Goal: Task Accomplishment & Management: Manage account settings

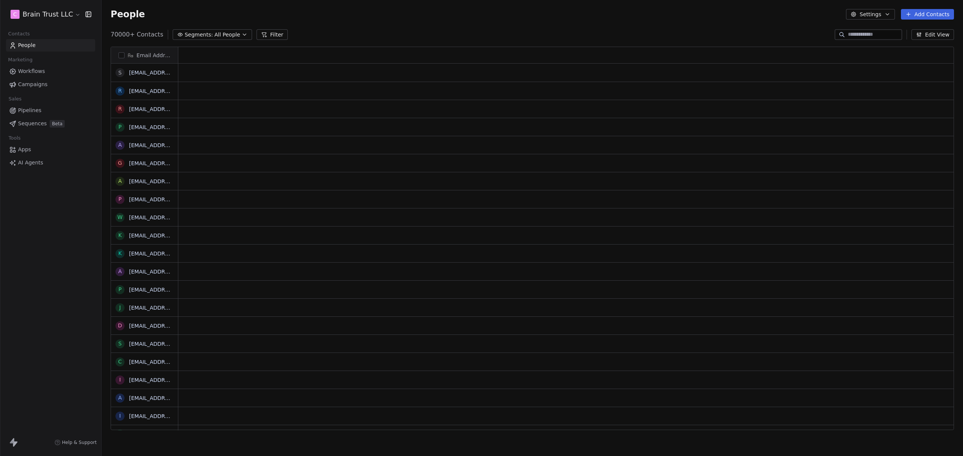
scroll to position [395, 856]
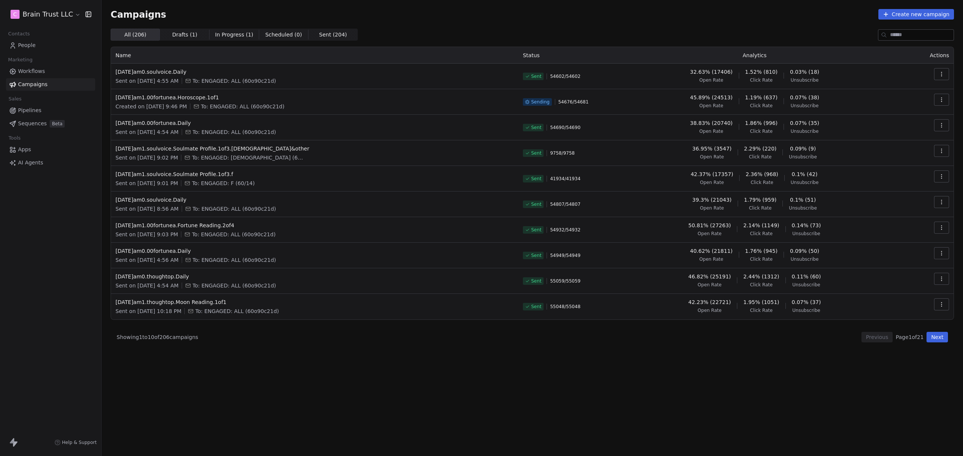
click at [934, 338] on button "Next" at bounding box center [937, 337] width 21 height 11
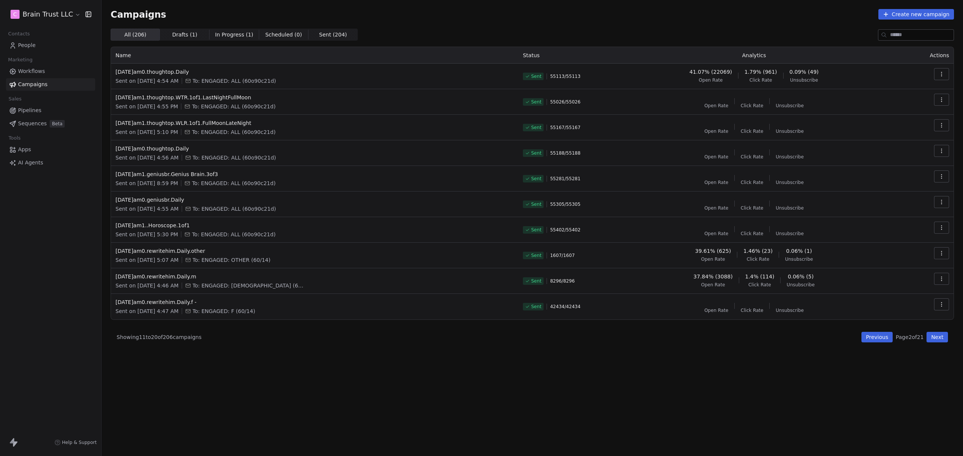
click at [873, 338] on button "Previous" at bounding box center [877, 337] width 31 height 11
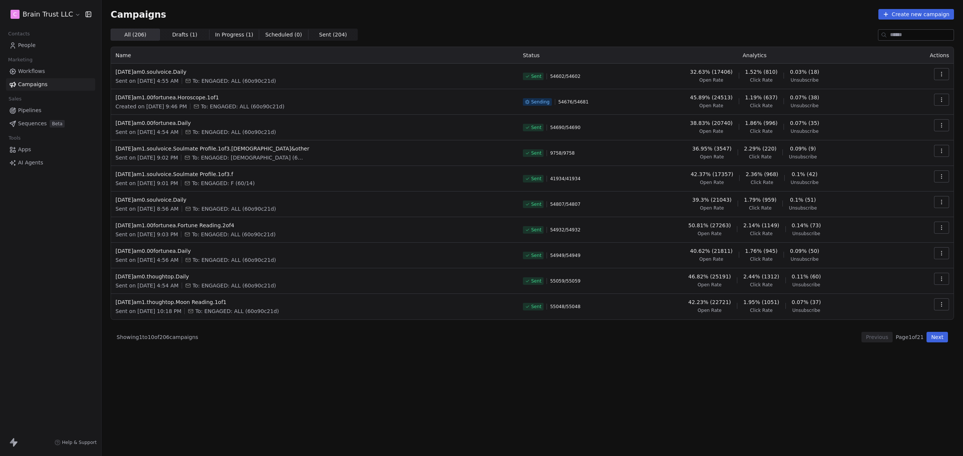
click at [601, 348] on div "All ( 206 ) All ( 206 ) Drafts ( 1 ) Drafts ( 1 ) In Progress ( 1 ) In Progress…" at bounding box center [533, 209] width 844 height 361
click at [568, 344] on div "All ( 206 ) All ( 206 ) Drafts ( 1 ) Drafts ( 1 ) In Progress ( 1 ) In Progress…" at bounding box center [533, 209] width 844 height 361
click at [29, 46] on span "People" at bounding box center [27, 45] width 18 height 8
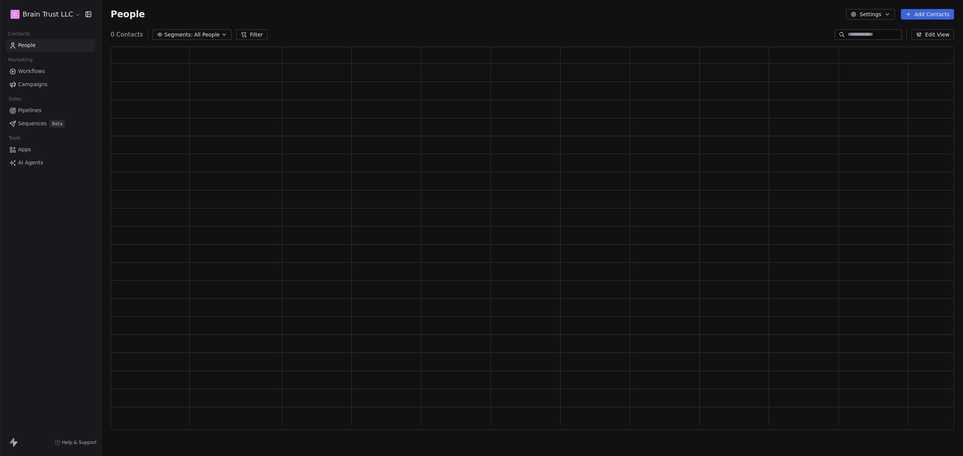
scroll to position [377, 838]
click at [204, 37] on span "All People" at bounding box center [212, 35] width 26 height 8
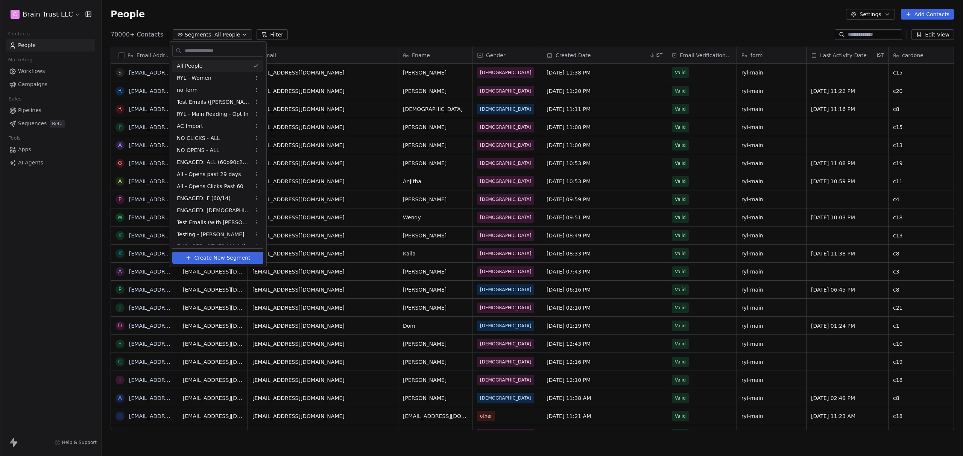
scroll to position [395, 856]
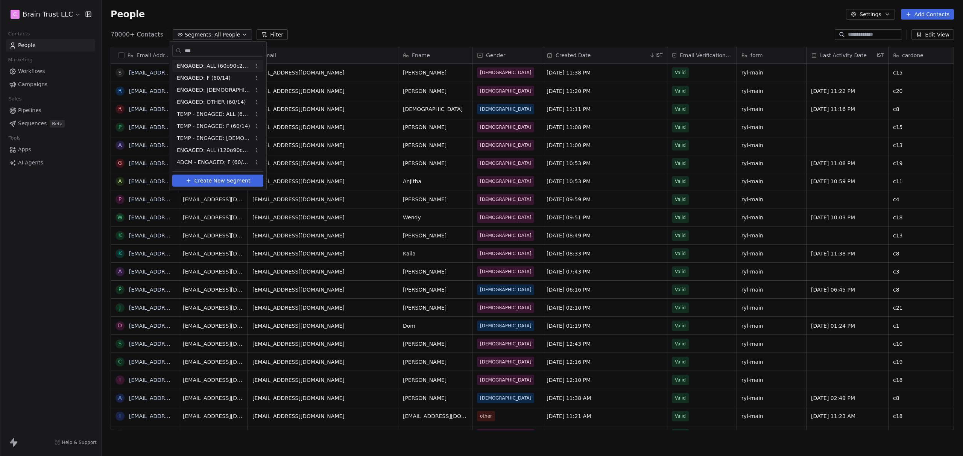
type input "***"
click at [228, 68] on span "ENGAGED: ALL (60o90c21d)" at bounding box center [214, 66] width 74 height 8
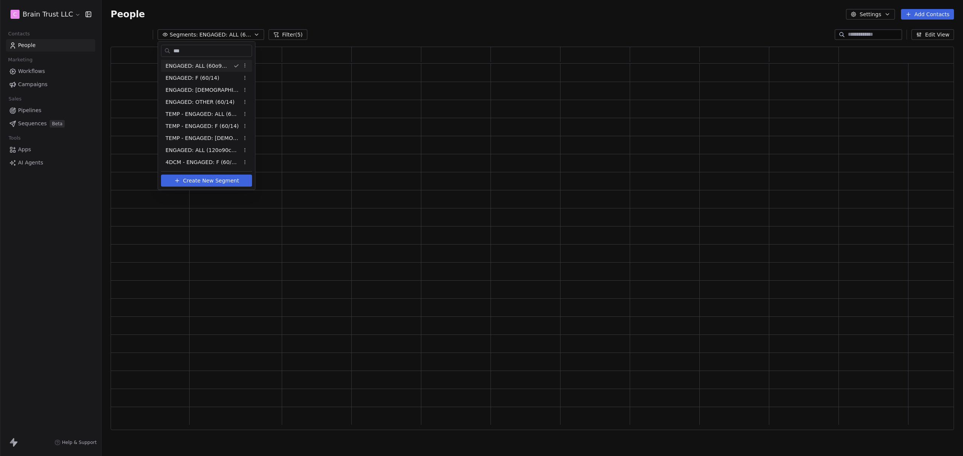
scroll to position [377, 838]
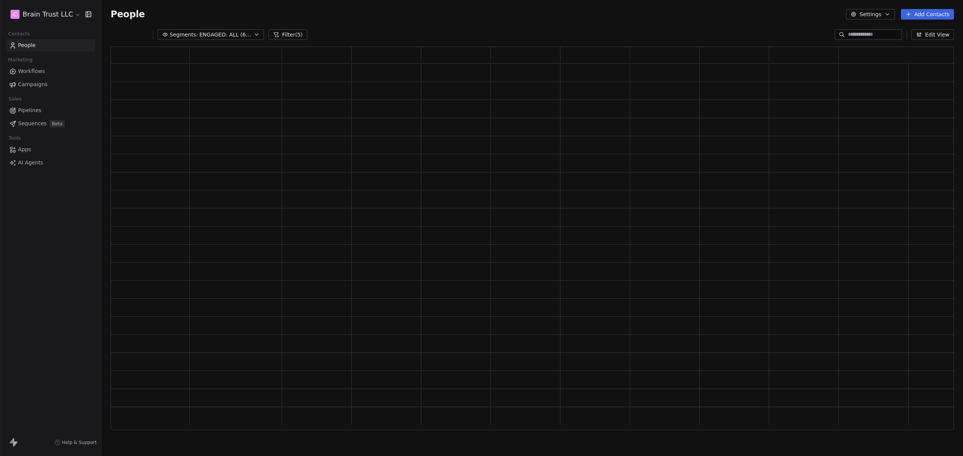
click at [342, 18] on div "People Settings Add Contacts" at bounding box center [533, 14] width 844 height 11
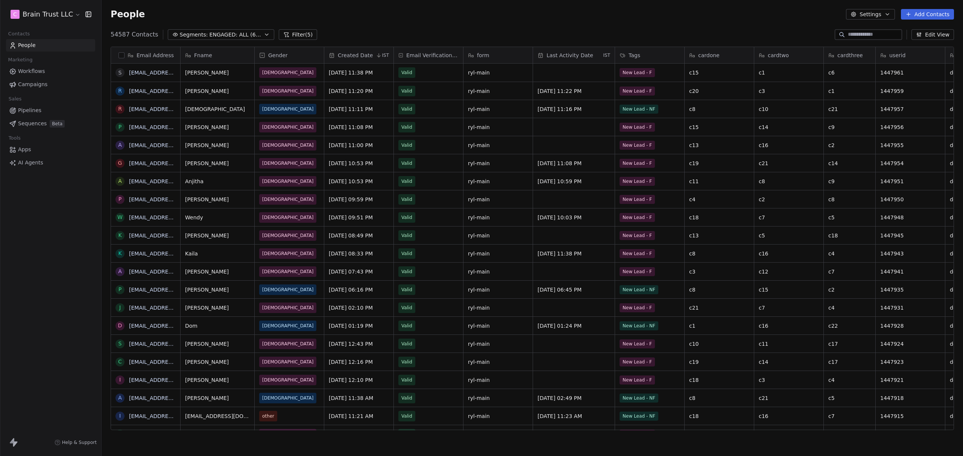
scroll to position [395, 856]
click at [297, 32] on button "Filter (5)" at bounding box center [298, 34] width 39 height 11
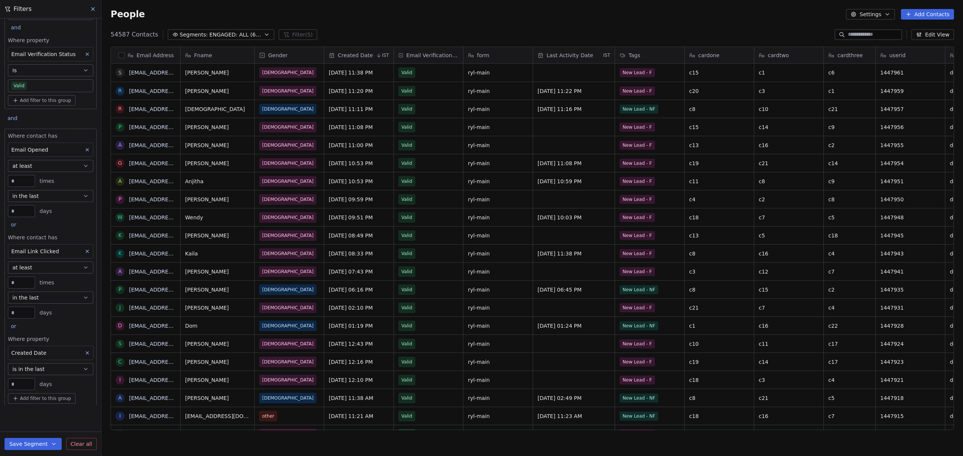
scroll to position [0, 0]
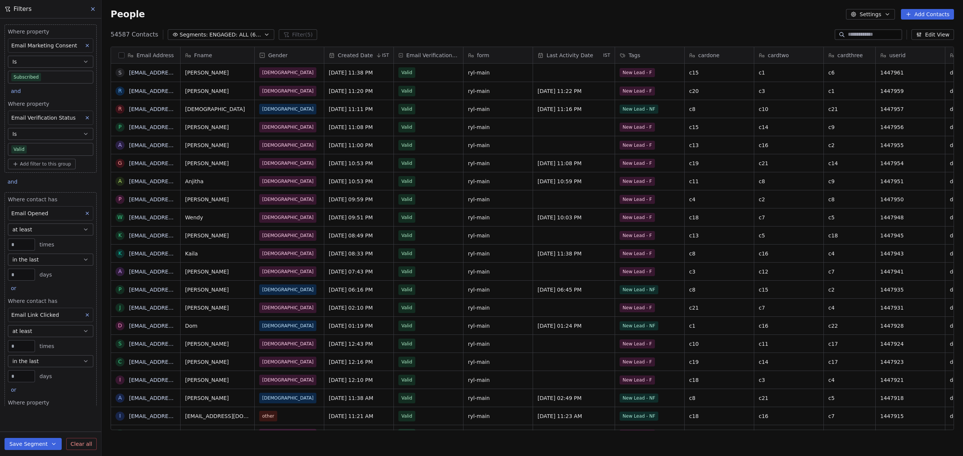
click at [36, 164] on span "Add filter to this group" at bounding box center [45, 164] width 51 height 6
click at [36, 179] on span "Contact properties" at bounding box center [40, 180] width 49 height 8
type input "***"
click at [30, 222] on div "Email" at bounding box center [54, 220] width 76 height 8
click at [31, 227] on div "Is" at bounding box center [47, 225] width 73 height 12
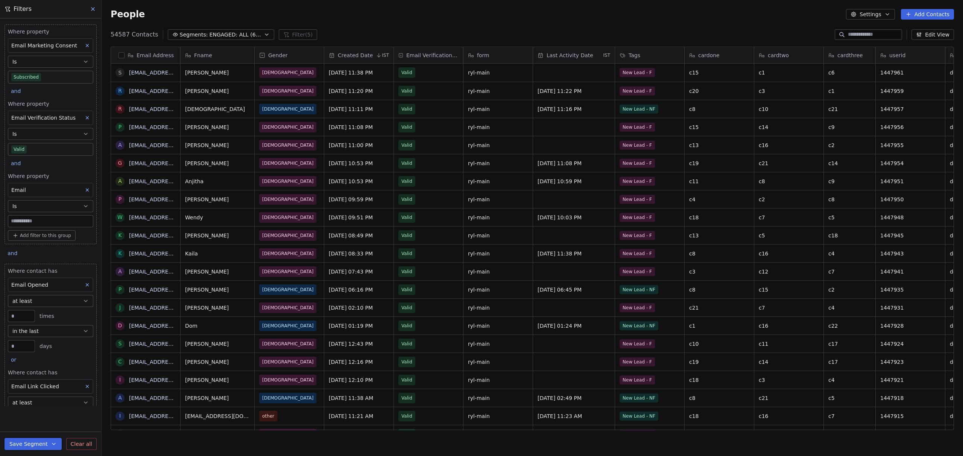
scroll to position [395, 856]
click at [15, 219] on input at bounding box center [50, 221] width 85 height 11
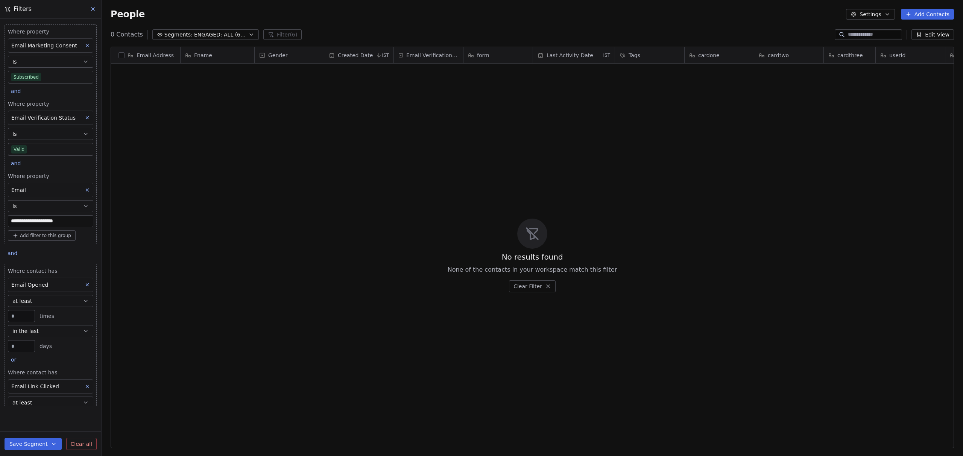
drag, startPoint x: 32, startPoint y: 221, endPoint x: 43, endPoint y: 220, distance: 10.2
click at [32, 221] on input "**********" at bounding box center [50, 221] width 85 height 11
type input "**********"
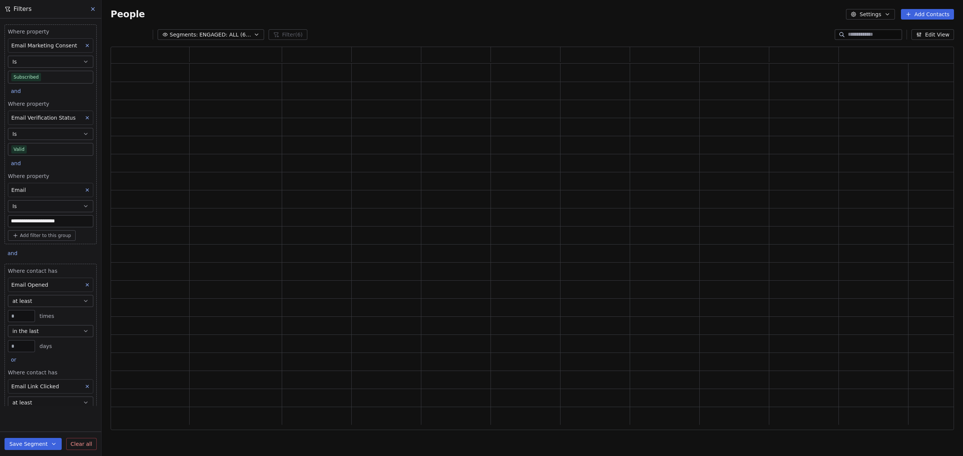
scroll to position [377, 838]
click at [84, 237] on div "Add filter to this group" at bounding box center [50, 235] width 85 height 11
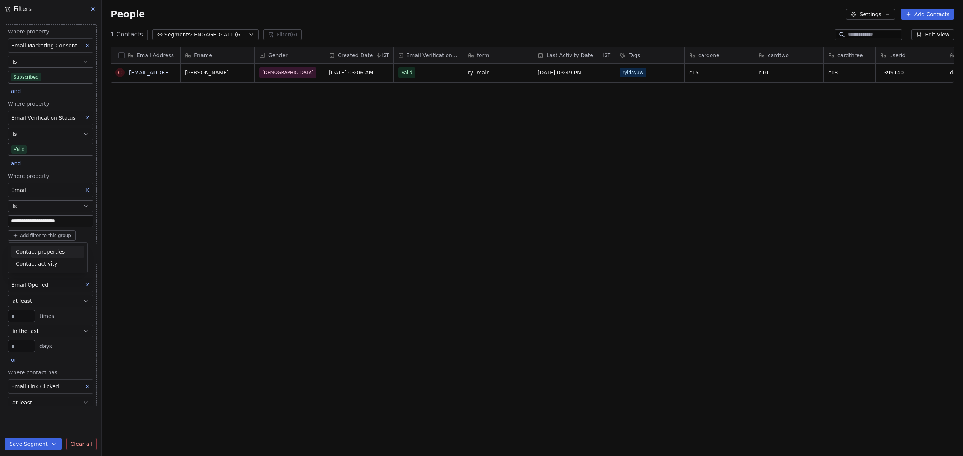
scroll to position [395, 856]
click at [90, 254] on html "**********" at bounding box center [481, 228] width 963 height 456
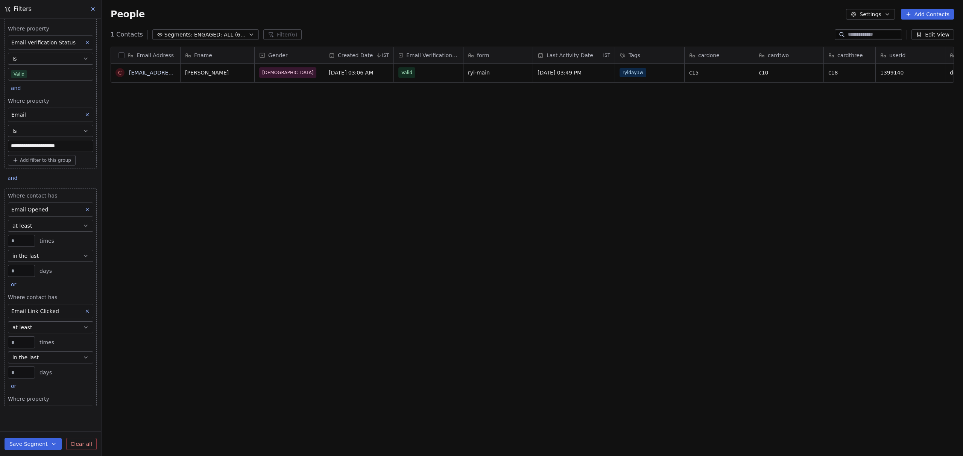
scroll to position [0, 0]
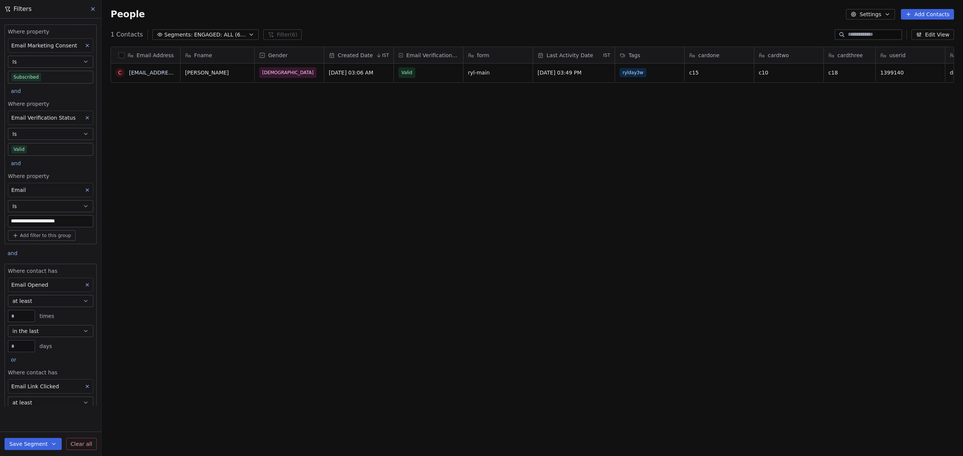
drag, startPoint x: 78, startPoint y: 219, endPoint x: 14, endPoint y: 221, distance: 64.0
click at [8, 222] on input "**********" at bounding box center [50, 221] width 85 height 11
click at [86, 189] on icon at bounding box center [87, 190] width 3 height 3
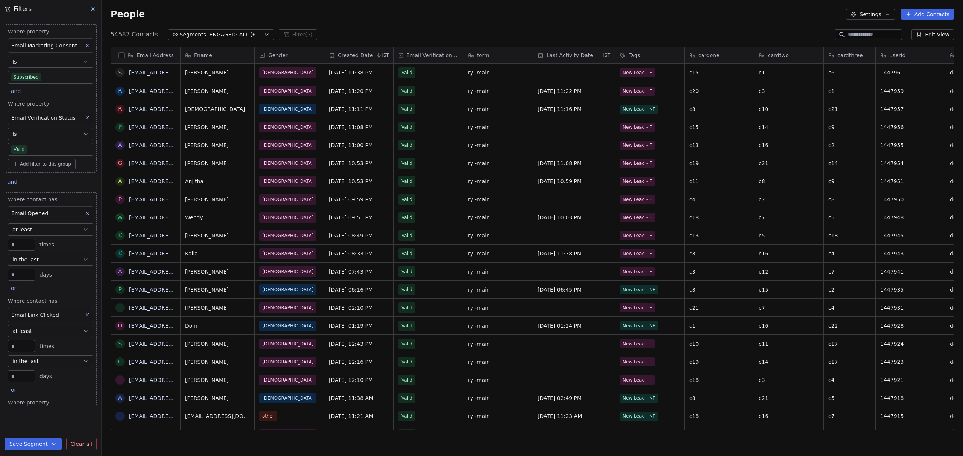
click at [50, 183] on div "Where property Email Marketing Consent Is Subscribed and Where property Email V…" at bounding box center [50, 212] width 101 height 388
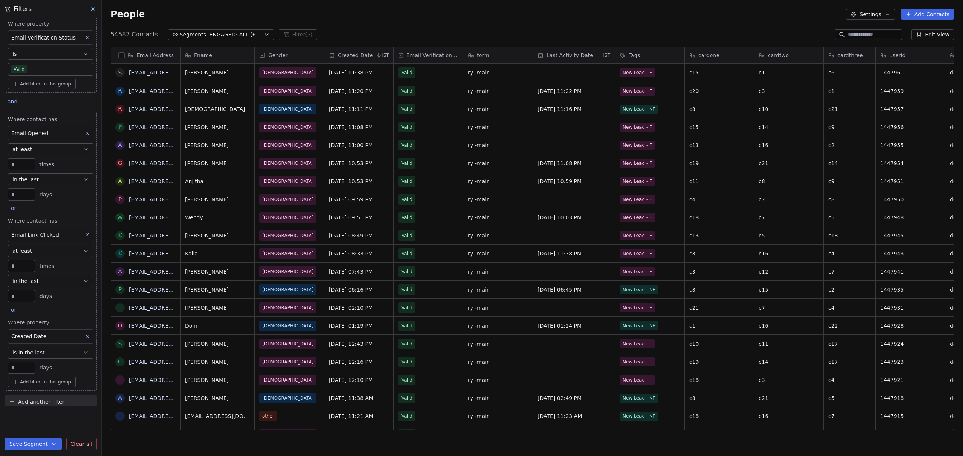
scroll to position [86, 0]
click at [33, 395] on span "Add another filter" at bounding box center [41, 396] width 46 height 8
click at [45, 415] on span "Contact properties" at bounding box center [36, 414] width 49 height 8
click at [34, 242] on div "Email" at bounding box center [51, 244] width 78 height 8
click at [25, 360] on div "Is" at bounding box center [47, 363] width 73 height 12
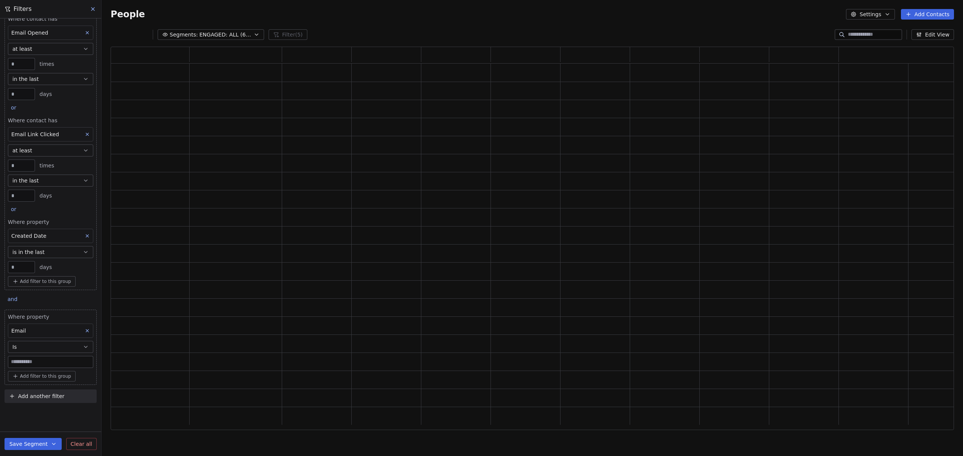
scroll to position [377, 838]
click at [15, 364] on input at bounding box center [50, 361] width 85 height 11
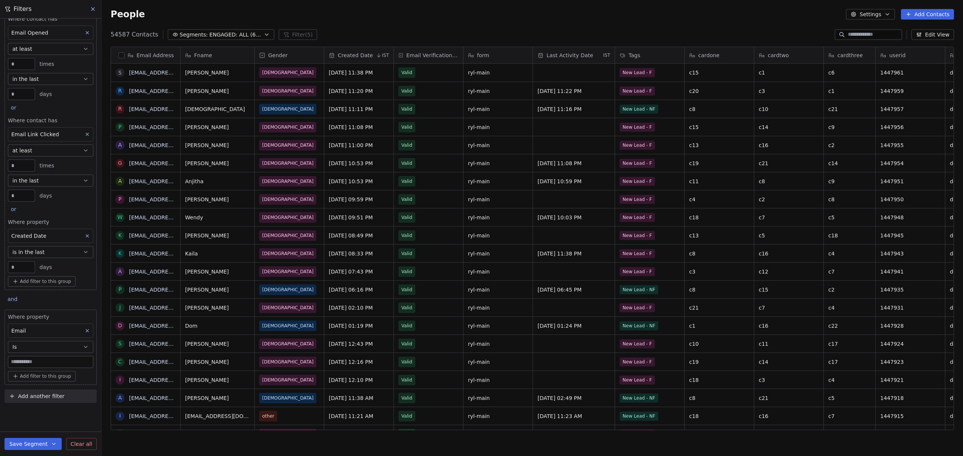
scroll to position [395, 856]
paste input "**********"
type input "**********"
click at [78, 376] on div "Add filter to this group" at bounding box center [50, 376] width 85 height 11
click at [41, 377] on html "**********" at bounding box center [481, 228] width 963 height 456
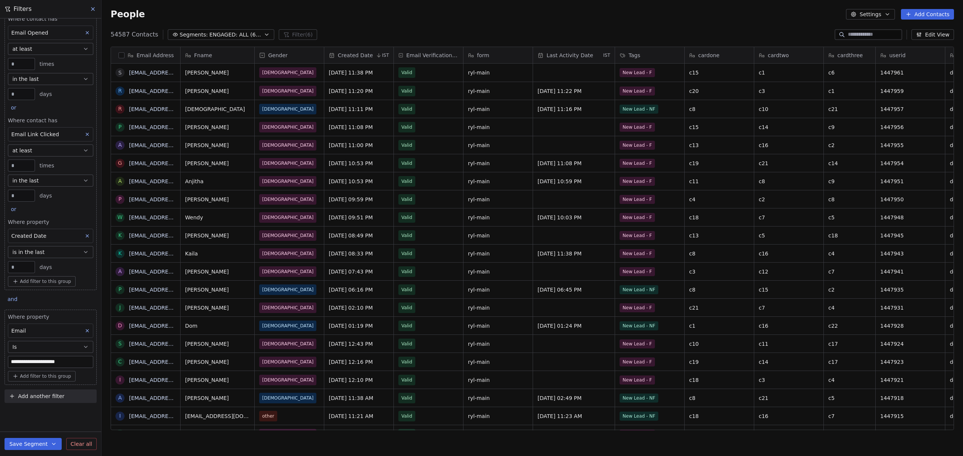
click at [38, 377] on span "Add filter to this group" at bounding box center [45, 376] width 51 height 6
click at [33, 394] on span "Contact properties" at bounding box center [40, 393] width 49 height 8
click at [27, 229] on div "Email" at bounding box center [54, 226] width 87 height 12
click at [25, 342] on div "Is" at bounding box center [47, 340] width 73 height 12
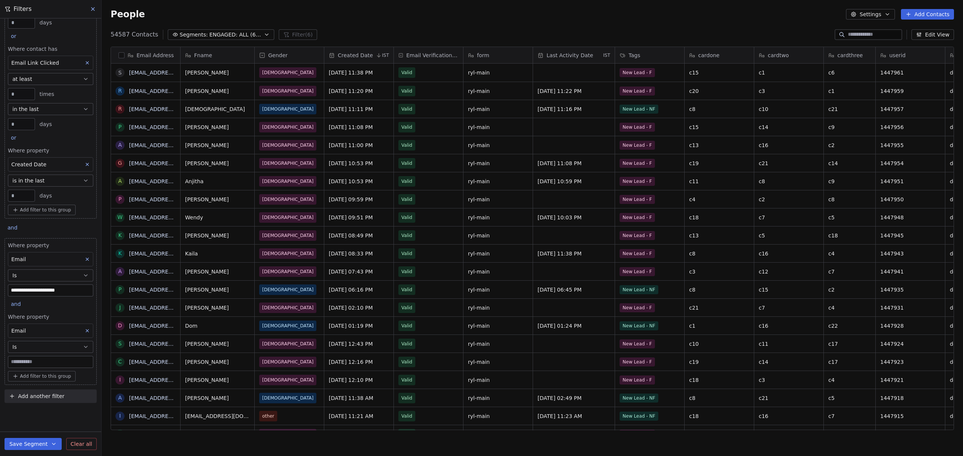
click at [16, 308] on div "and" at bounding box center [17, 305] width 18 height 11
click at [19, 333] on span "or" at bounding box center [18, 333] width 5 height 8
click at [25, 363] on input at bounding box center [50, 361] width 85 height 11
paste input "**********"
type input "**********"
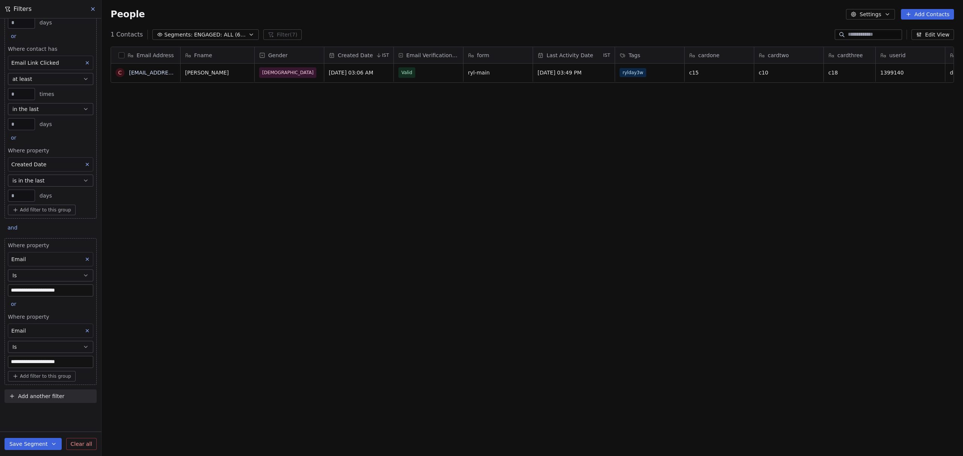
drag, startPoint x: 76, startPoint y: 362, endPoint x: 3, endPoint y: 360, distance: 73.0
click at [3, 360] on div "**********" at bounding box center [50, 212] width 101 height 388
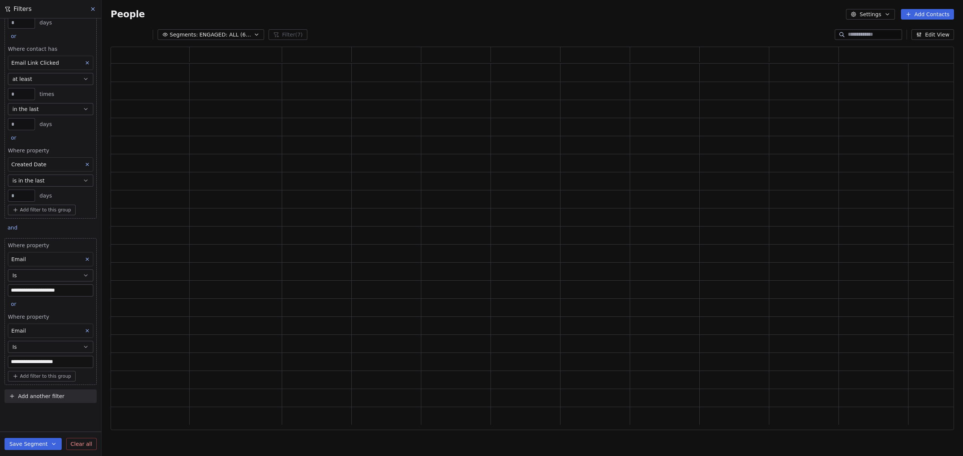
click at [85, 378] on div "Add filter to this group" at bounding box center [50, 376] width 85 height 11
click at [93, 370] on html "**********" at bounding box center [481, 228] width 963 height 456
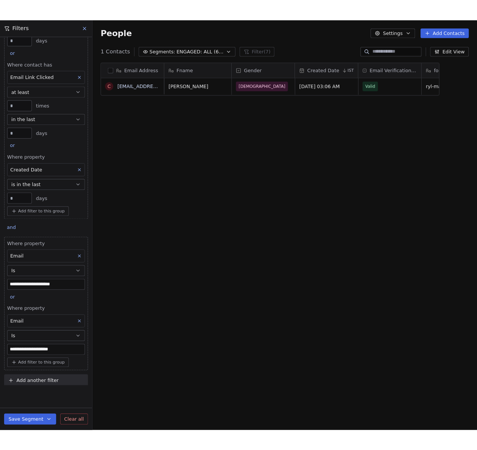
scroll to position [6, 6]
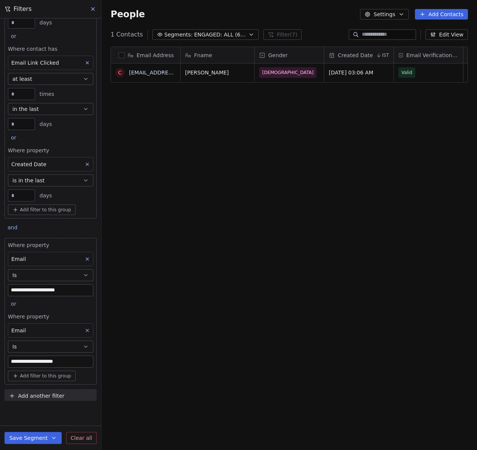
drag, startPoint x: 35, startPoint y: 361, endPoint x: 44, endPoint y: 361, distance: 9.0
click at [35, 361] on input "**********" at bounding box center [50, 361] width 85 height 11
type input "**********"
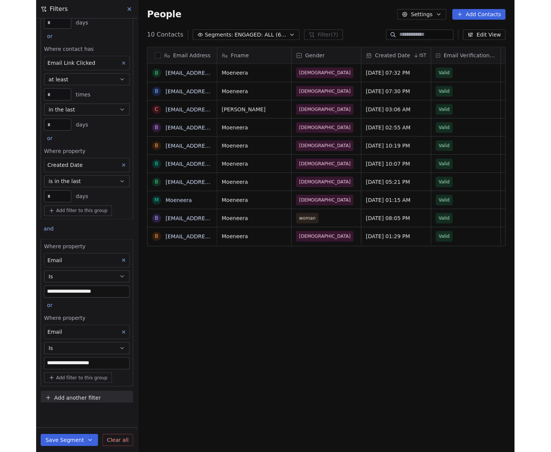
scroll to position [391, 370]
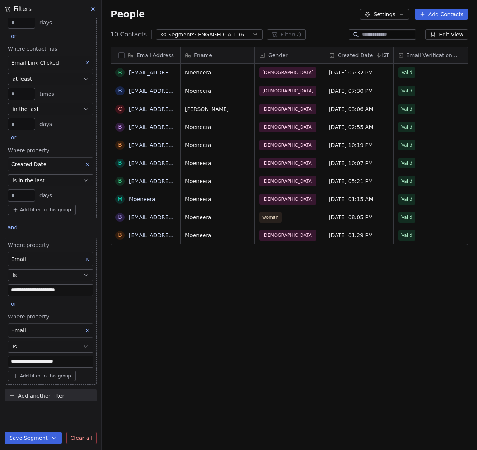
click at [84, 376] on div "Add filter to this group" at bounding box center [50, 376] width 85 height 11
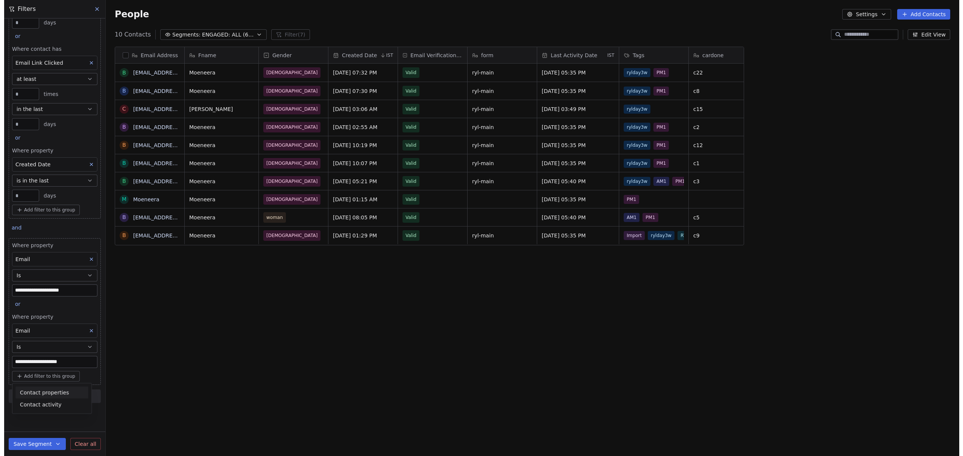
scroll to position [395, 856]
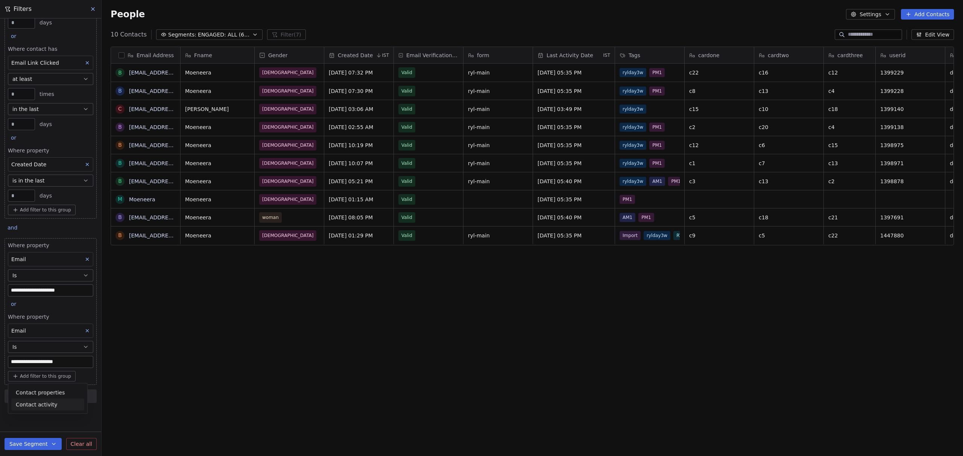
click at [84, 420] on html "**********" at bounding box center [481, 228] width 963 height 456
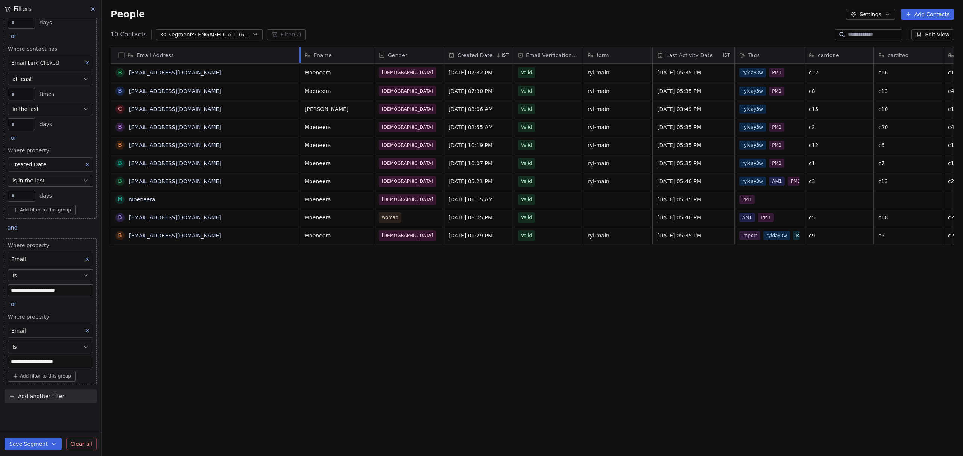
drag, startPoint x: 180, startPoint y: 52, endPoint x: 300, endPoint y: 57, distance: 119.7
click at [300, 57] on div at bounding box center [300, 55] width 2 height 16
click at [243, 311] on div "Email Address B Beggmoeneera@gmail.com B Beggmoeneera@gmail.com C Couponshell@h…" at bounding box center [533, 241] width 862 height 401
click at [93, 11] on icon at bounding box center [93, 9] width 6 height 6
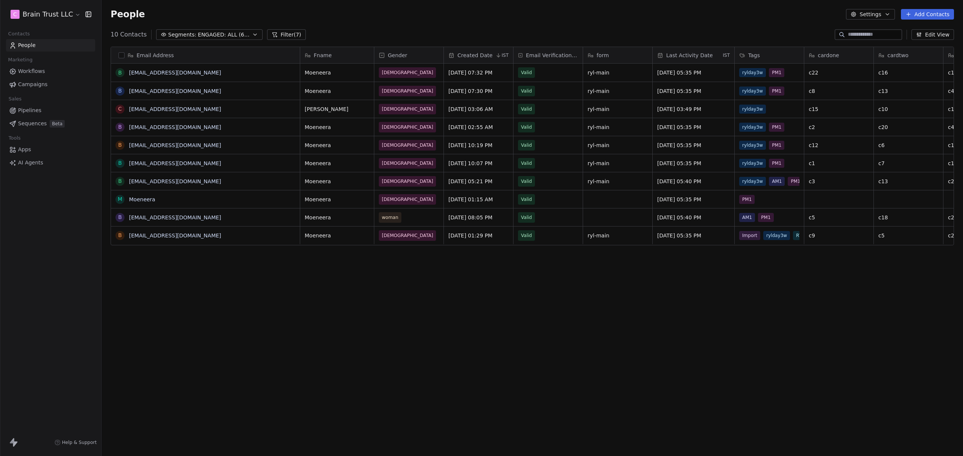
scroll to position [585, 0]
click at [30, 41] on span "People" at bounding box center [27, 45] width 18 height 8
click at [30, 83] on span "Campaigns" at bounding box center [32, 85] width 29 height 8
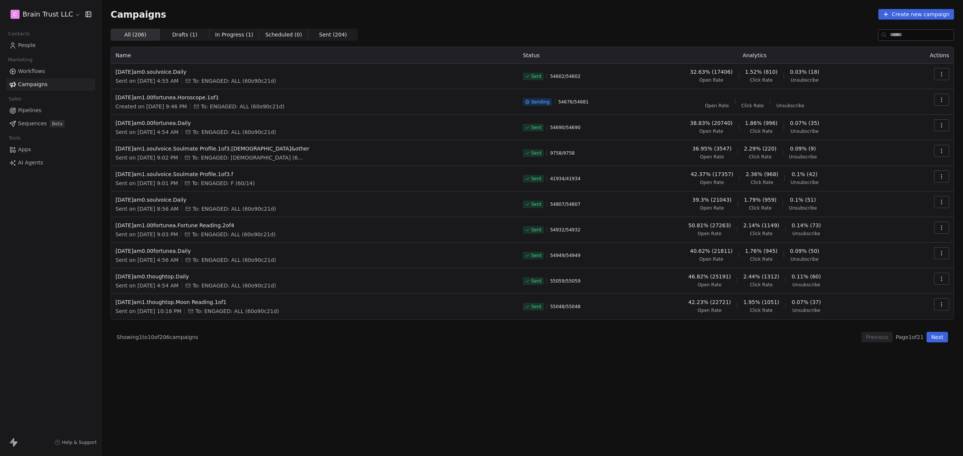
click at [439, 385] on div "All ( 206 ) All ( 206 ) Drafts ( 1 ) Drafts ( 1 ) In Progress ( 1 ) In Progress…" at bounding box center [533, 209] width 844 height 361
drag, startPoint x: 594, startPoint y: 104, endPoint x: 517, endPoint y: 100, distance: 76.8
click at [518, 100] on td "Sending 54676 / 54681" at bounding box center [565, 102] width 94 height 26
copy div "Sending 54676 / 54681"
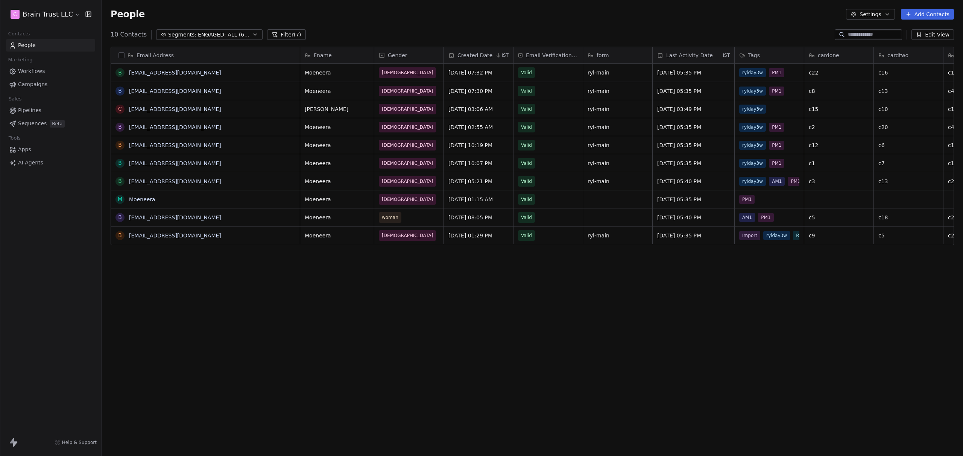
scroll to position [395, 856]
click at [284, 32] on button "Filter (7)" at bounding box center [286, 34] width 39 height 11
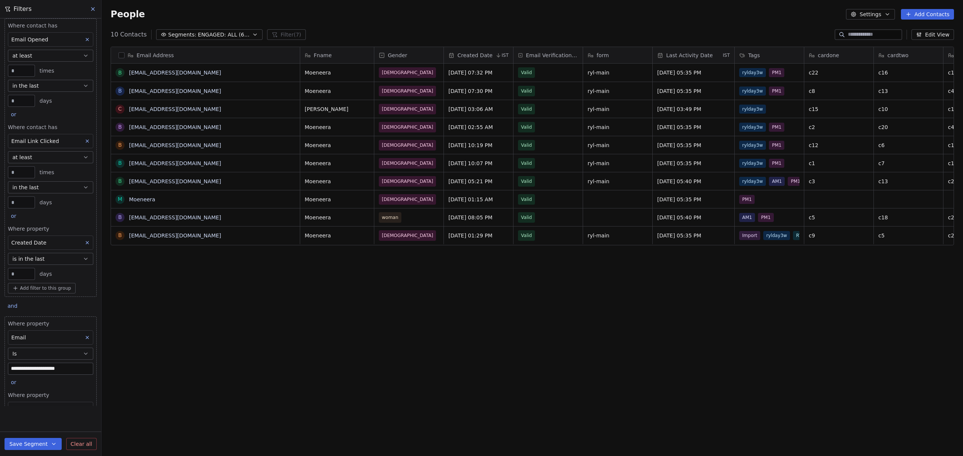
scroll to position [252, 0]
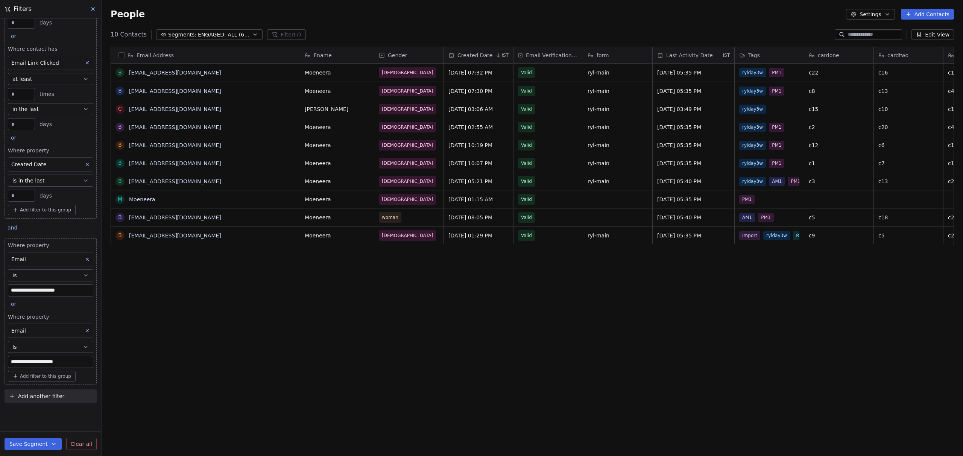
click at [85, 258] on icon at bounding box center [87, 259] width 5 height 5
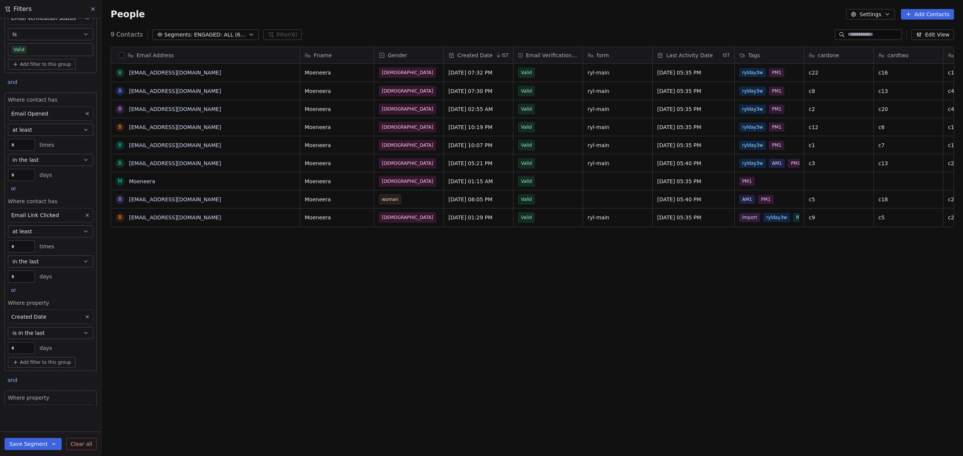
scroll to position [181, 0]
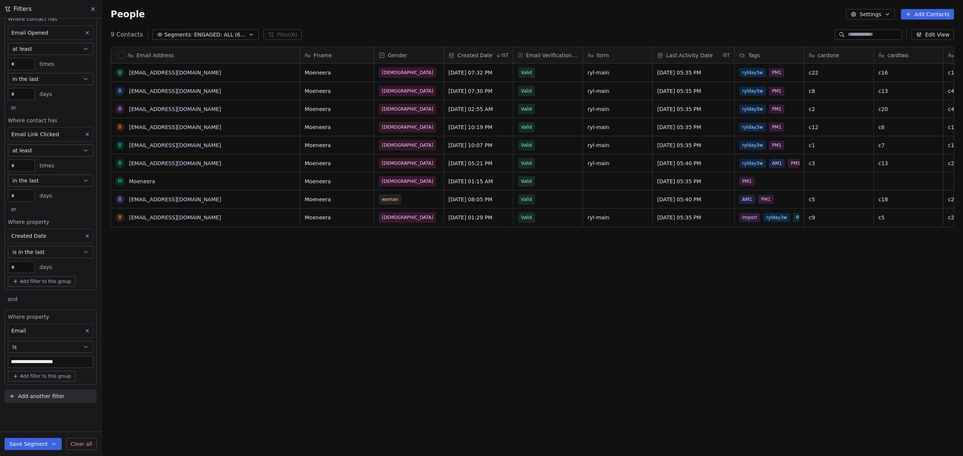
click at [38, 376] on span "Add filter to this group" at bounding box center [45, 376] width 51 height 6
click at [34, 391] on span "Contact properties" at bounding box center [40, 393] width 49 height 8
click at [29, 223] on span "Email" at bounding box center [23, 226] width 15 height 8
click at [27, 339] on div "Is" at bounding box center [47, 340] width 73 height 12
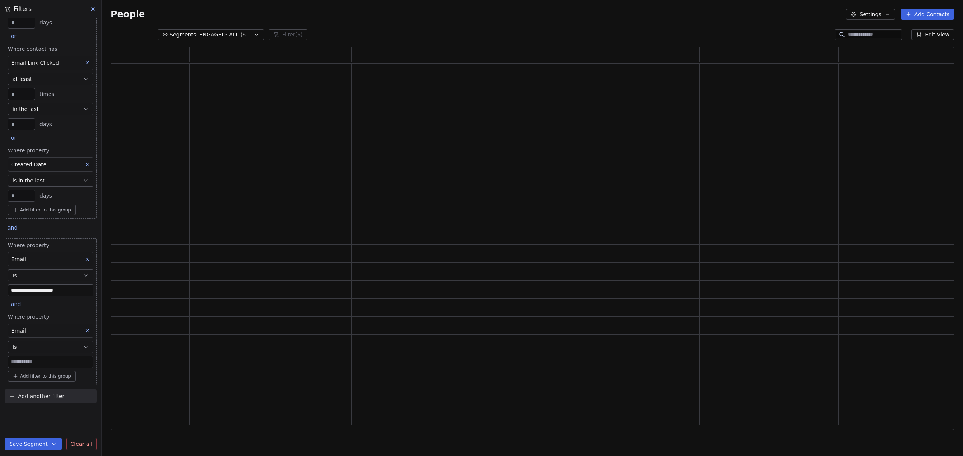
scroll to position [377, 838]
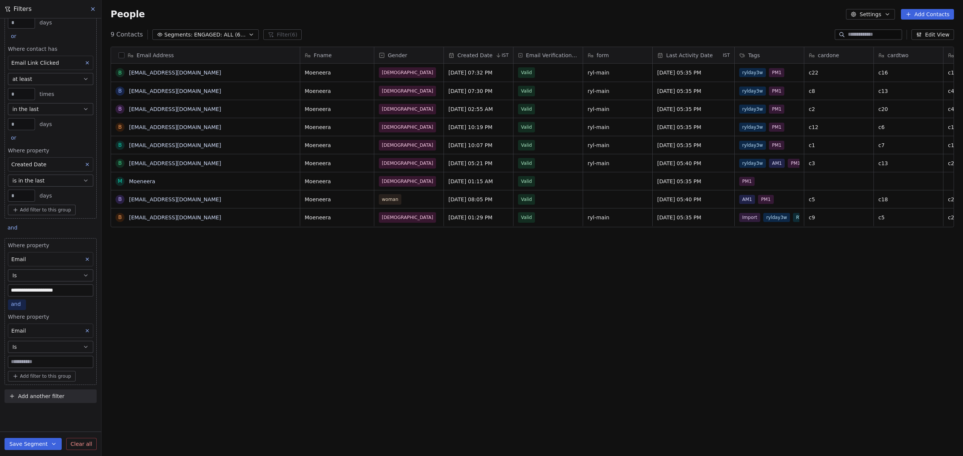
click at [19, 304] on span "and" at bounding box center [16, 304] width 10 height 6
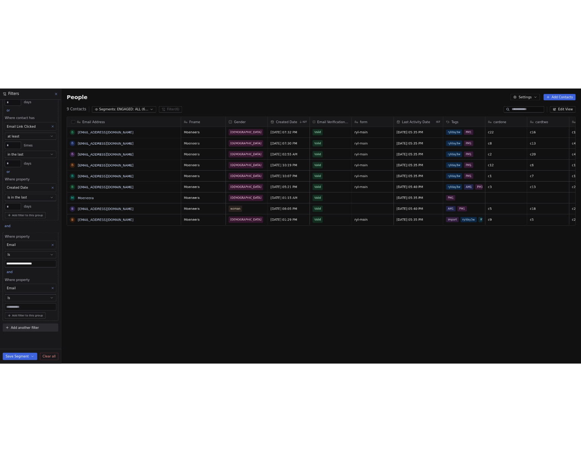
scroll to position [395, 856]
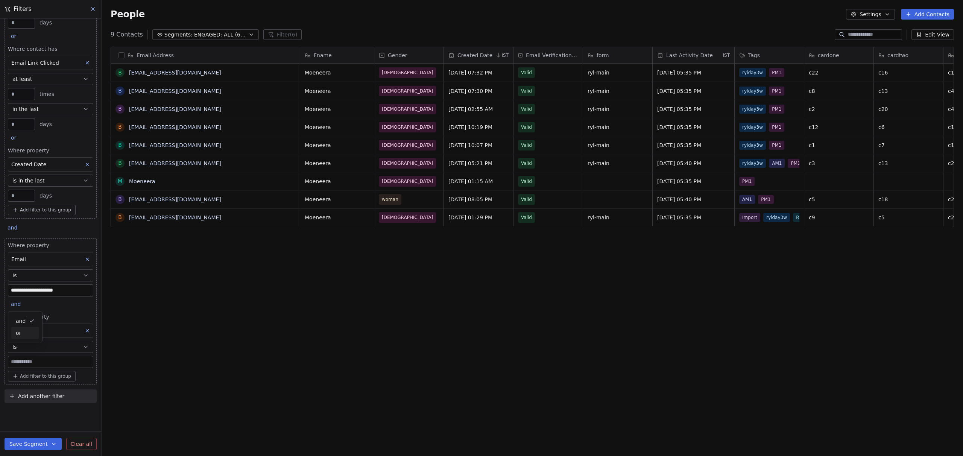
click at [20, 334] on span "or" at bounding box center [18, 333] width 5 height 8
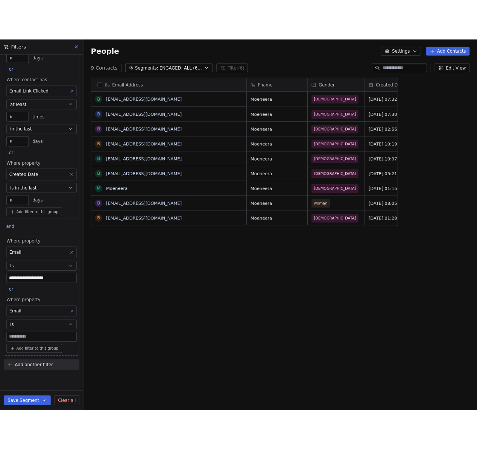
scroll to position [6, 6]
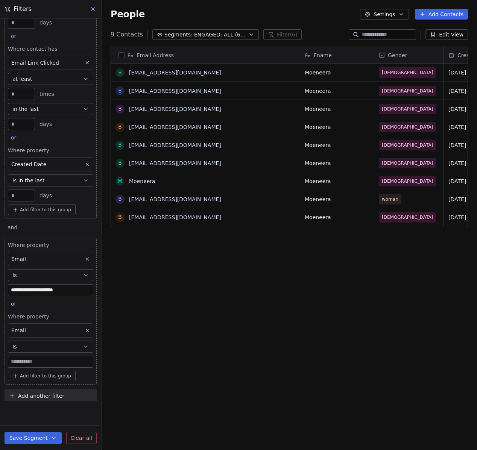
click at [14, 363] on input at bounding box center [50, 361] width 85 height 11
type input "**********"
click at [78, 379] on div "Add filter to this group" at bounding box center [50, 376] width 85 height 11
click at [82, 374] on html "**********" at bounding box center [238, 225] width 477 height 450
click at [42, 376] on span "Add filter to this group" at bounding box center [45, 376] width 51 height 6
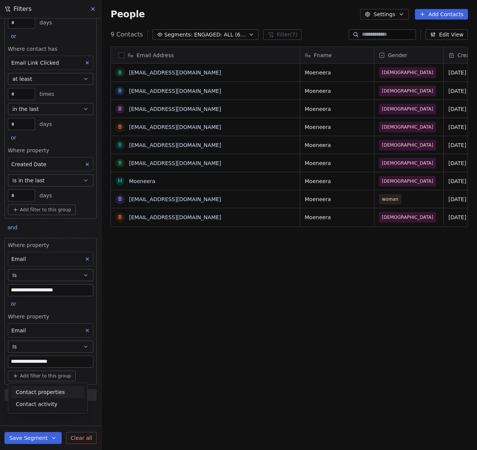
click at [41, 391] on span "Contact properties" at bounding box center [40, 393] width 49 height 8
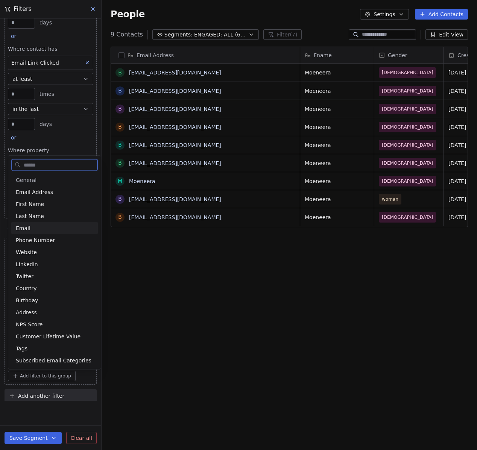
click at [36, 230] on div "Email" at bounding box center [55, 229] width 78 height 8
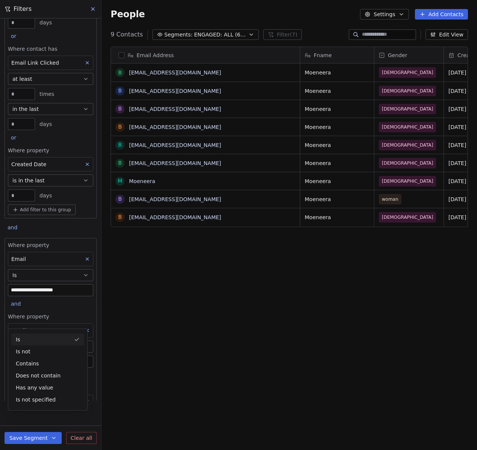
click at [34, 335] on div "Is" at bounding box center [47, 340] width 73 height 12
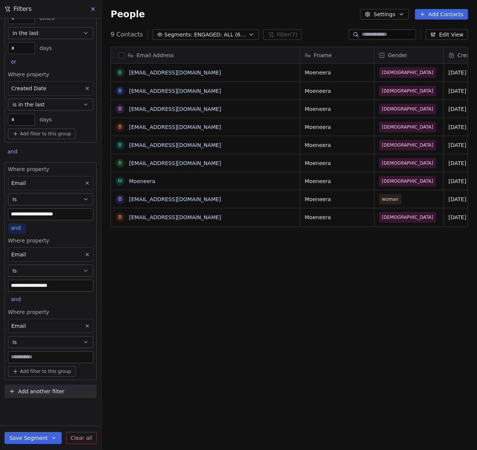
scroll to position [391, 370]
click at [17, 227] on span "and" at bounding box center [16, 228] width 10 height 6
click at [21, 255] on div "or" at bounding box center [25, 257] width 19 height 8
click at [32, 359] on input at bounding box center [50, 357] width 85 height 11
type input "**********"
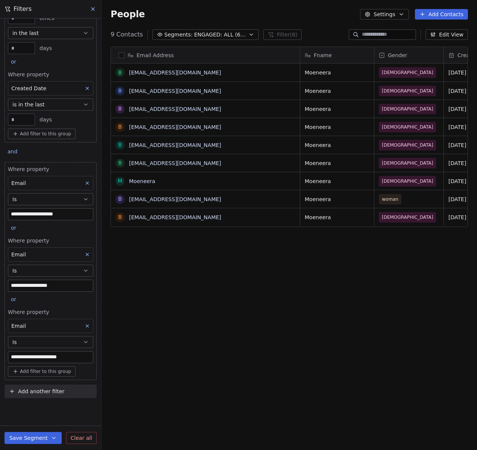
click at [81, 374] on div "Add filter to this group" at bounding box center [50, 371] width 85 height 11
click at [93, 408] on html "**********" at bounding box center [238, 225] width 477 height 450
click at [48, 212] on input "**********" at bounding box center [50, 214] width 85 height 11
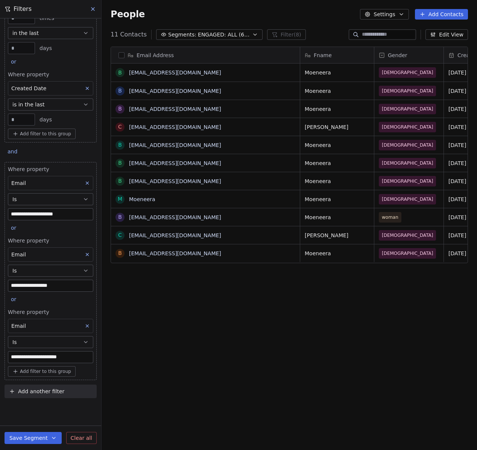
click at [67, 414] on div "**********" at bounding box center [50, 234] width 101 height 432
click at [39, 372] on span "Add filter to this group" at bounding box center [45, 372] width 51 height 6
click at [38, 386] on span "Contact properties" at bounding box center [40, 388] width 49 height 8
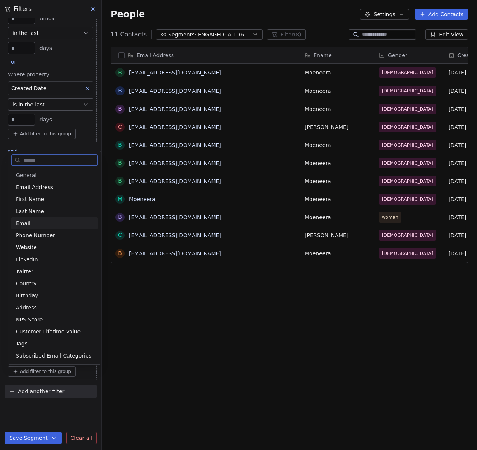
click at [24, 219] on div "Email" at bounding box center [54, 223] width 87 height 12
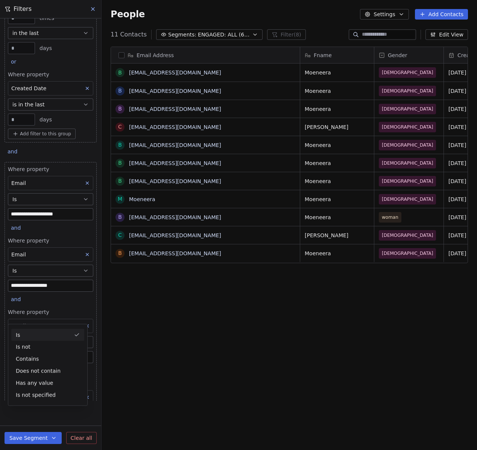
click at [67, 302] on div "**********" at bounding box center [51, 307] width 92 height 290
drag, startPoint x: 19, startPoint y: 229, endPoint x: 25, endPoint y: 232, distance: 6.7
click at [19, 229] on span "and" at bounding box center [16, 228] width 10 height 6
click at [31, 258] on div "or" at bounding box center [25, 257] width 19 height 8
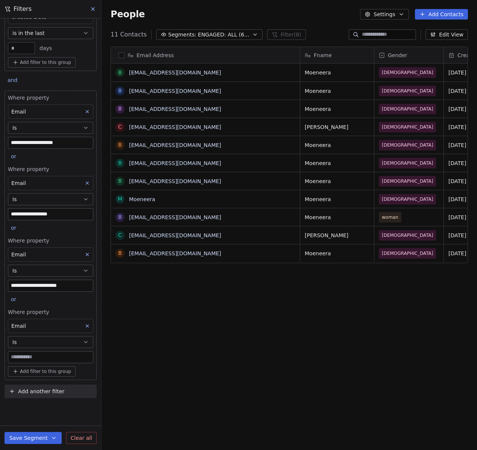
click at [25, 359] on input at bounding box center [50, 357] width 85 height 11
type input "**********"
click at [80, 374] on div "Add filter to this group" at bounding box center [50, 371] width 85 height 11
click at [93, 408] on html "**********" at bounding box center [238, 225] width 477 height 450
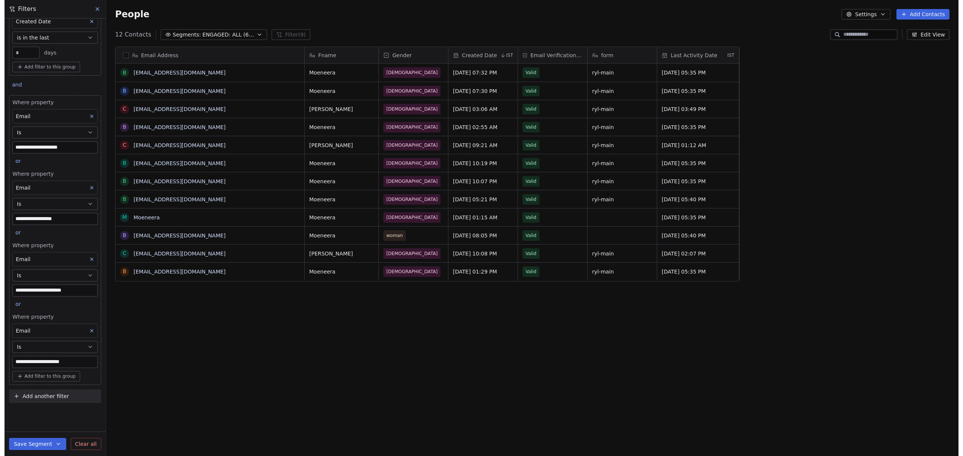
scroll to position [395, 856]
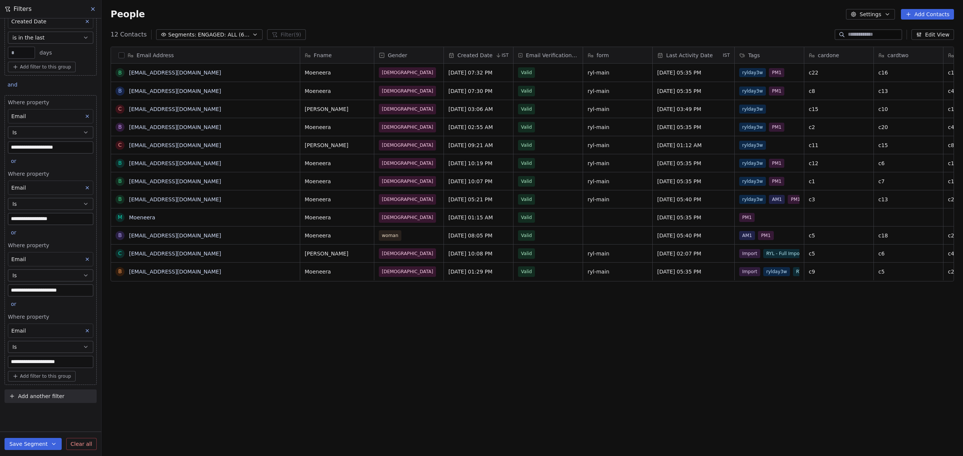
drag, startPoint x: 93, startPoint y: 8, endPoint x: 93, endPoint y: 14, distance: 5.7
click at [93, 9] on icon at bounding box center [92, 9] width 3 height 3
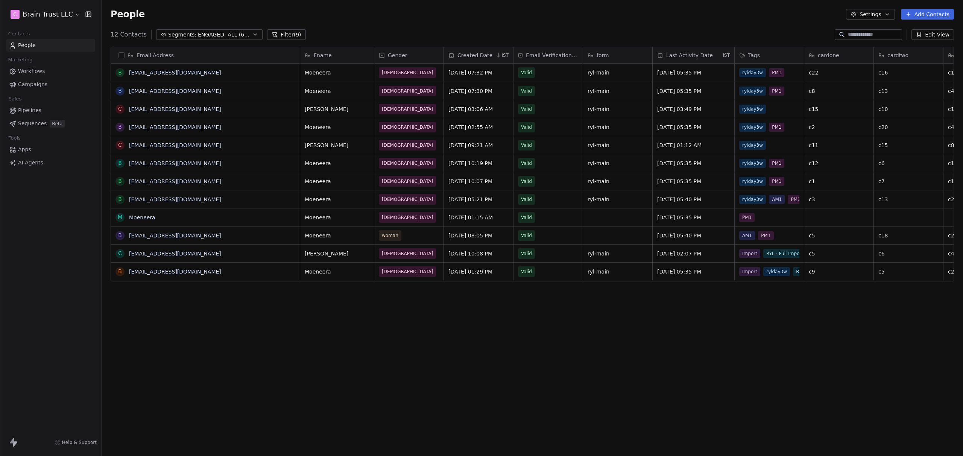
scroll to position [973, 0]
click at [36, 82] on span "Campaigns" at bounding box center [32, 85] width 29 height 8
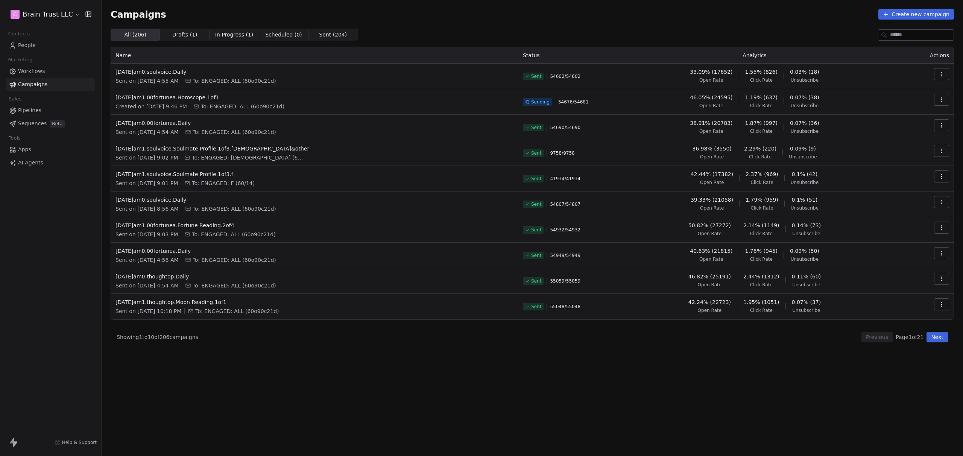
click at [942, 99] on icon "button" at bounding box center [942, 100] width 6 height 6
click at [897, 130] on span "View Analytics" at bounding box center [904, 128] width 44 height 9
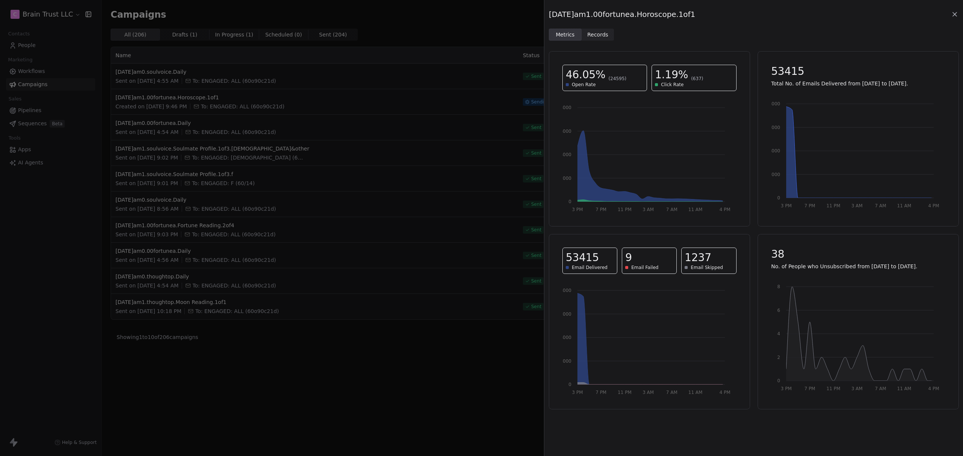
click at [604, 35] on span "Records" at bounding box center [597, 35] width 21 height 8
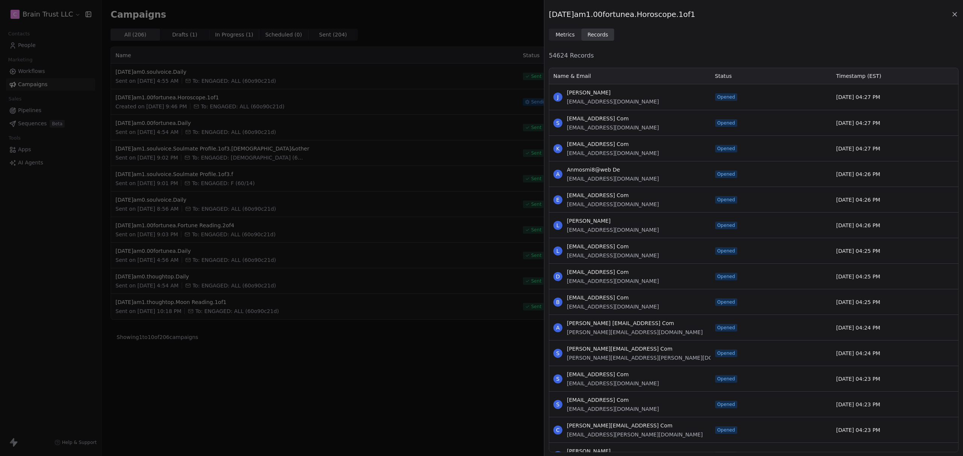
scroll to position [380, 404]
click at [955, 12] on icon at bounding box center [955, 15] width 8 height 8
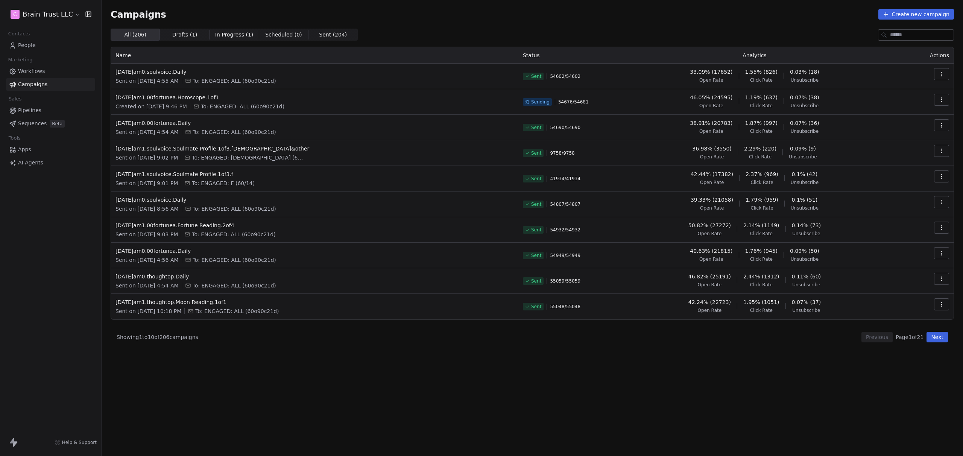
click at [941, 101] on icon "button" at bounding box center [942, 100] width 6 height 6
click at [840, 39] on html "C Brain Trust LLC Contacts People Marketing Workflows Campaigns Sales Pipelines…" at bounding box center [481, 228] width 963 height 456
click at [941, 93] on td at bounding box center [925, 102] width 57 height 26
click at [941, 100] on icon "button" at bounding box center [942, 100] width 6 height 6
click at [890, 126] on span "View Analytics" at bounding box center [904, 128] width 44 height 9
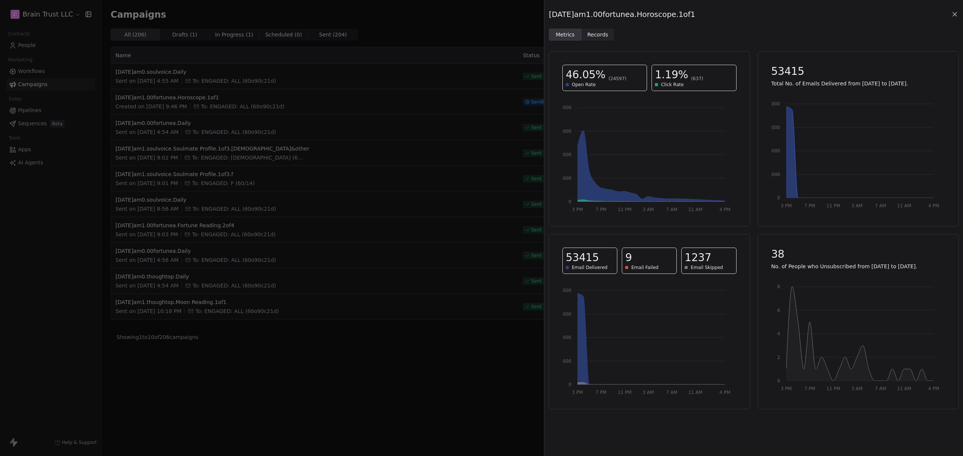
click at [520, 403] on div "2025.08.13.am1.00fortunea.Horoscope.1of1 Metrics Metrics Records Records 46.05%…" at bounding box center [481, 228] width 963 height 456
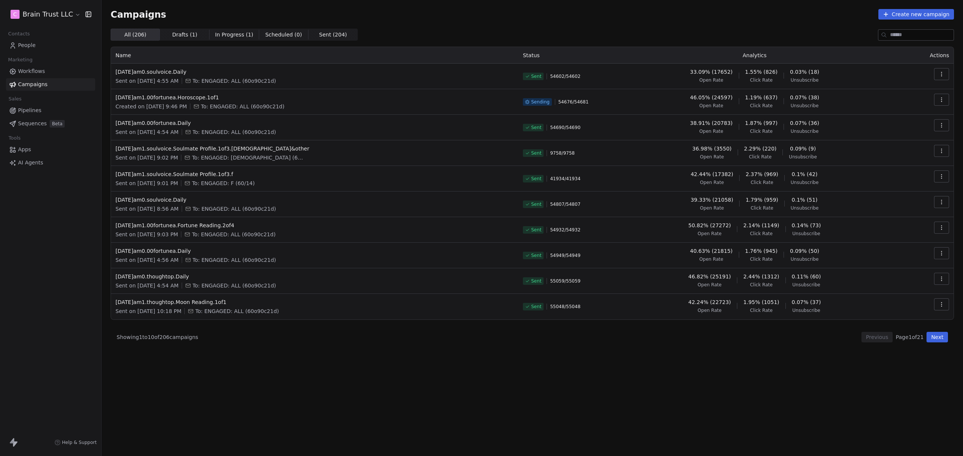
click at [756, 368] on div "All ( 206 ) All ( 206 ) Drafts ( 1 ) Drafts ( 1 ) In Progress ( 1 ) In Progress…" at bounding box center [533, 209] width 844 height 361
drag, startPoint x: 509, startPoint y: 384, endPoint x: 562, endPoint y: 383, distance: 53.1
click at [509, 384] on div "All ( 206 ) All ( 206 ) Drafts ( 1 ) Drafts ( 1 ) In Progress ( 1 ) In Progress…" at bounding box center [533, 209] width 844 height 361
click at [543, 373] on div "All ( 206 ) All ( 206 ) Drafts ( 1 ) Drafts ( 1 ) In Progress ( 1 ) In Progress…" at bounding box center [533, 209] width 844 height 361
click at [381, 380] on div "All ( 206 ) All ( 206 ) Drafts ( 1 ) Drafts ( 1 ) In Progress ( 1 ) In Progress…" at bounding box center [533, 209] width 844 height 361
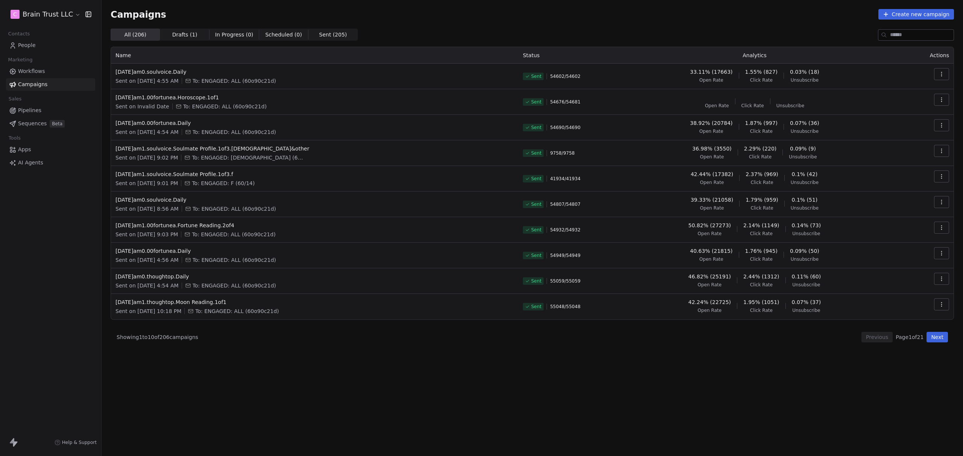
click at [534, 426] on div "Campaigns Create new campaign All ( 206 ) All ( 206 ) Drafts ( 1 ) Drafts ( 1 )…" at bounding box center [533, 228] width 862 height 456
